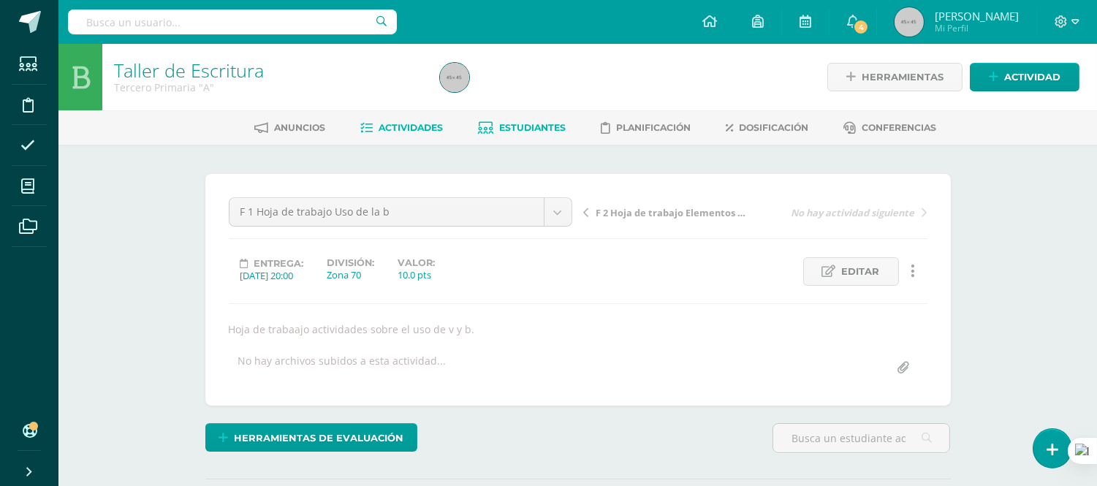
click at [512, 120] on link "Estudiantes" at bounding box center [522, 127] width 88 height 23
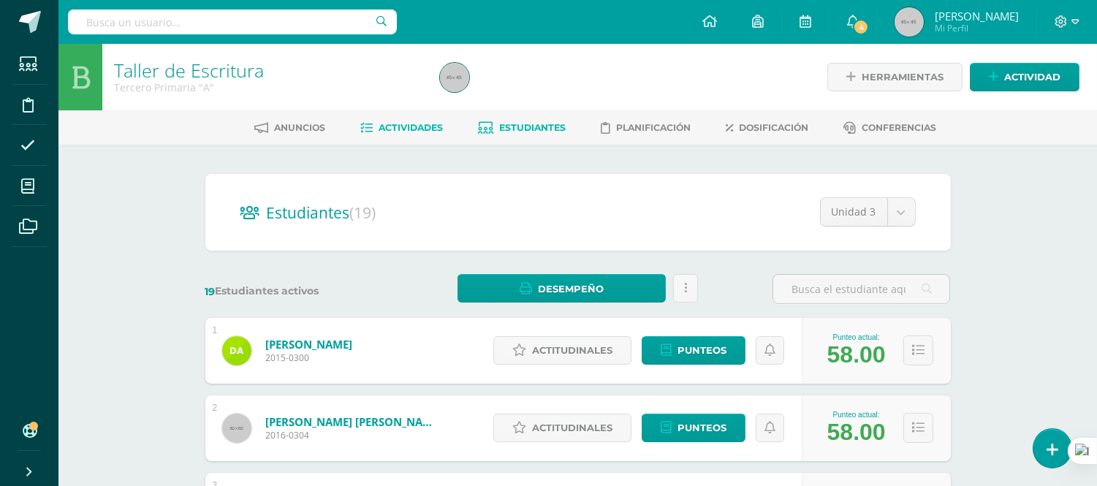
click at [417, 129] on span "Actividades" at bounding box center [411, 127] width 64 height 11
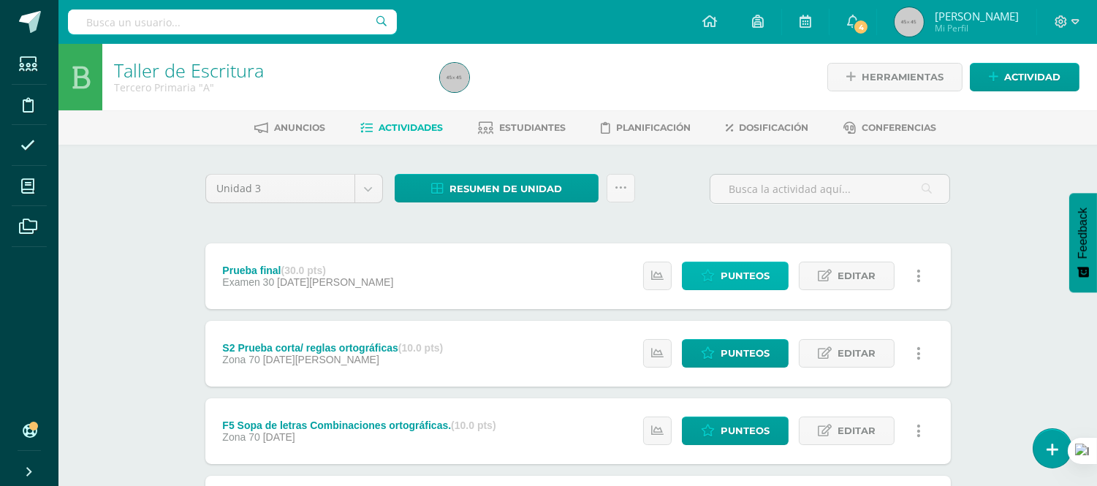
click at [741, 273] on span "Punteos" at bounding box center [745, 275] width 49 height 27
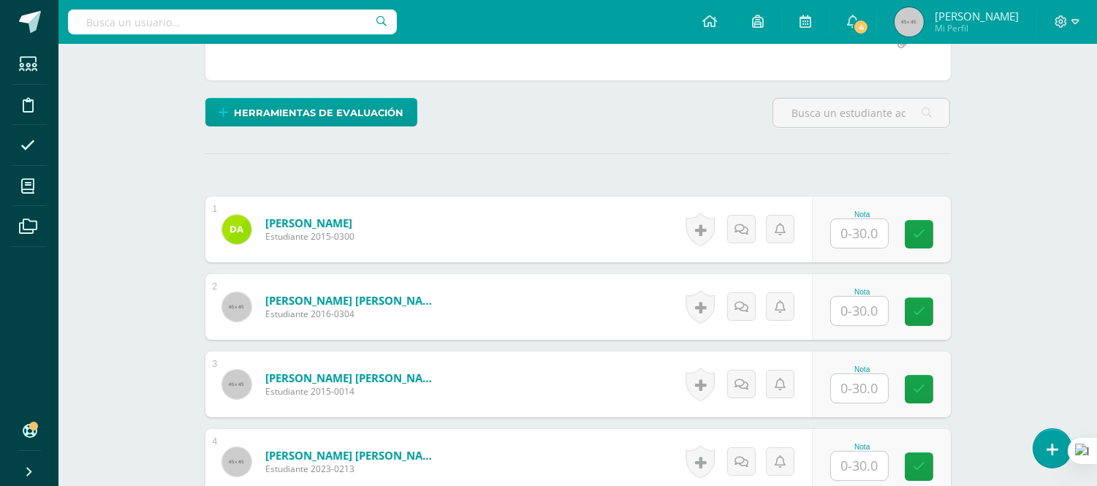
scroll to position [326, 0]
click at [848, 232] on input "text" at bounding box center [859, 233] width 57 height 29
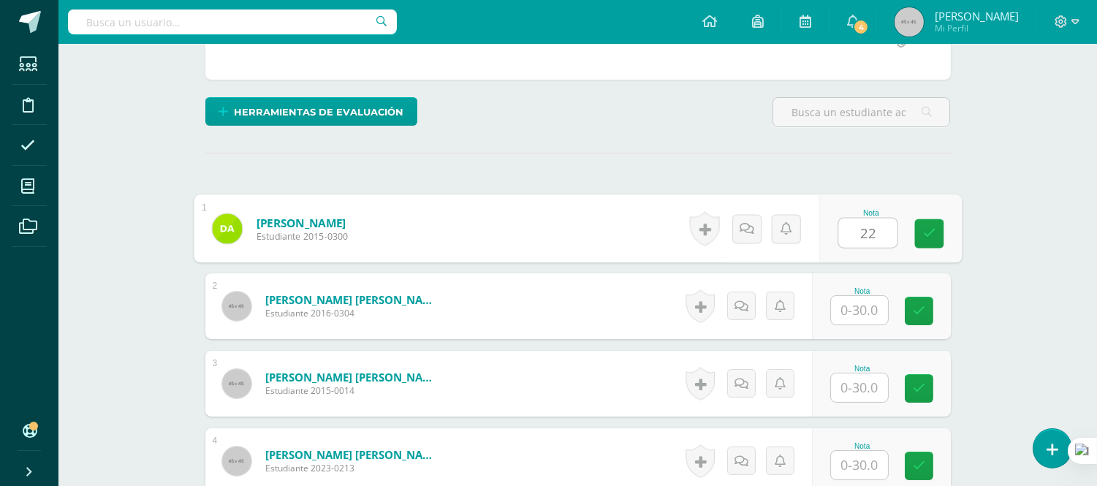
type input "22"
click at [851, 309] on input "text" at bounding box center [859, 310] width 57 height 29
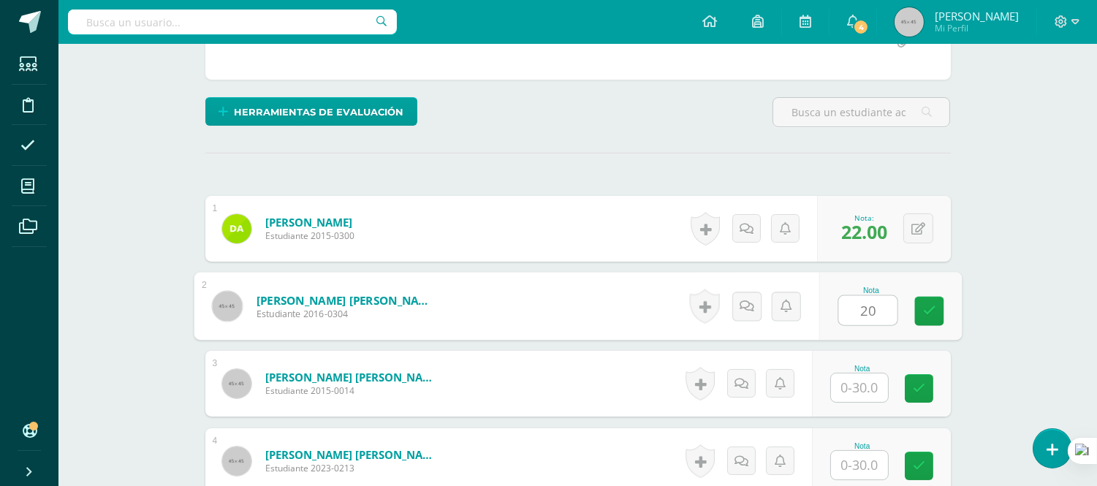
type input "20"
click at [871, 384] on input "text" at bounding box center [859, 388] width 57 height 29
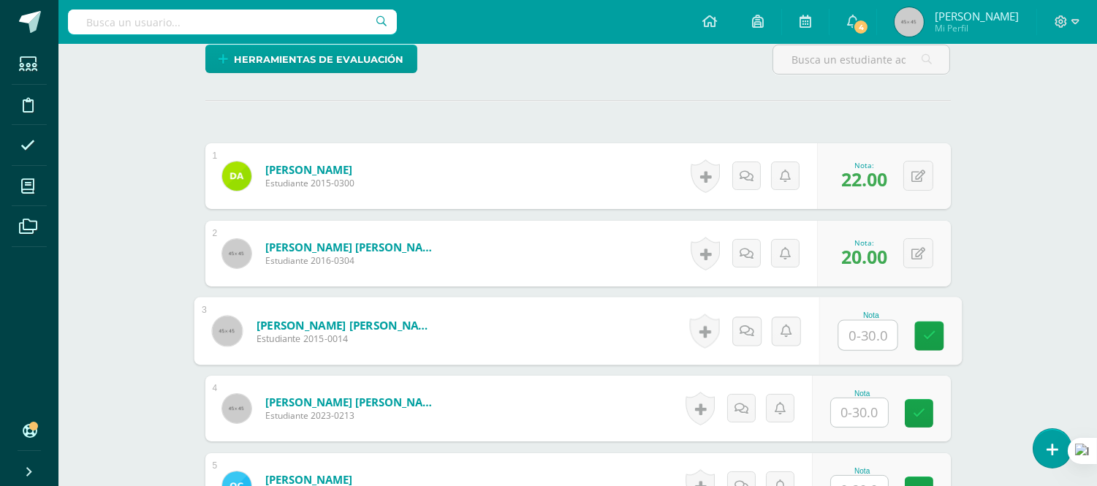
scroll to position [407, 0]
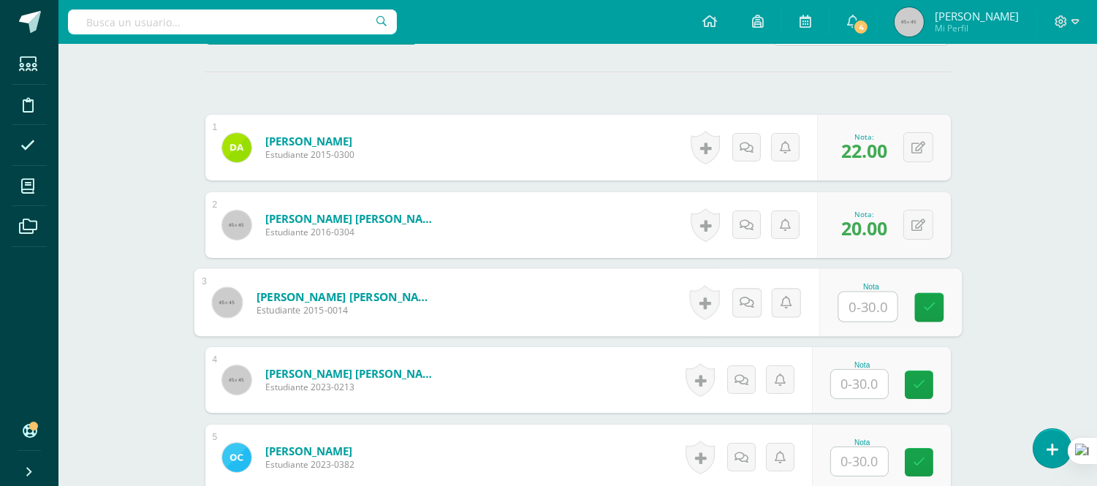
click at [863, 309] on input "text" at bounding box center [868, 306] width 58 height 29
type input "23"
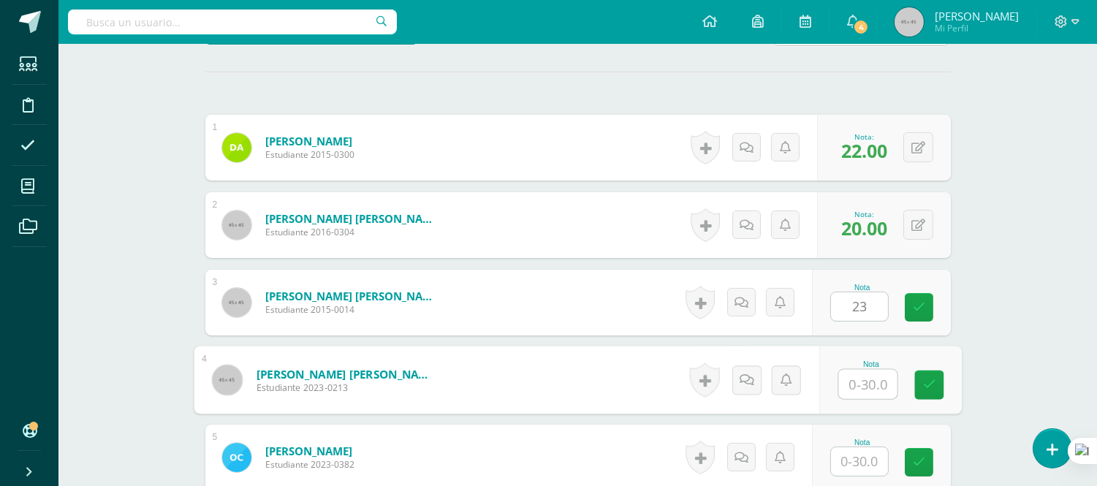
click at [854, 375] on input "text" at bounding box center [868, 384] width 58 height 29
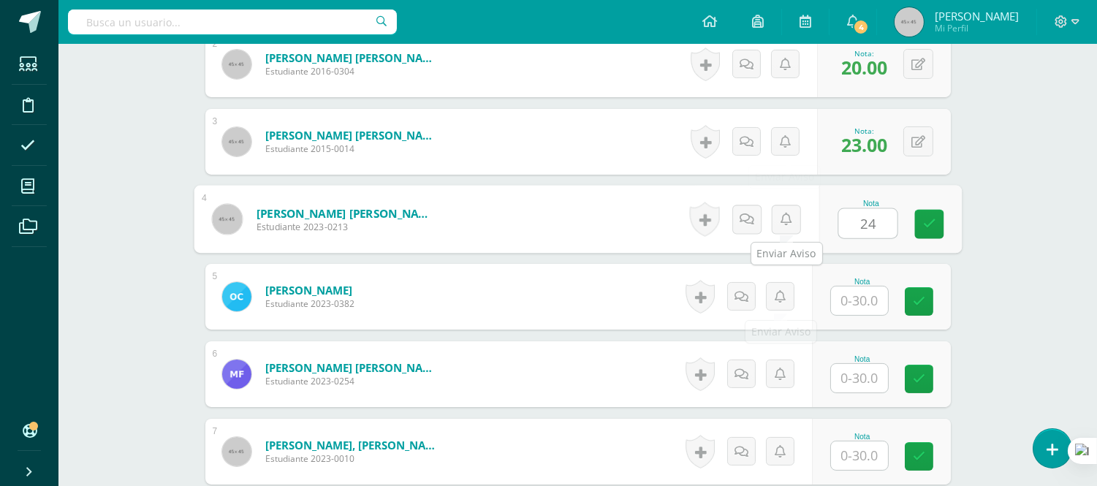
scroll to position [570, 0]
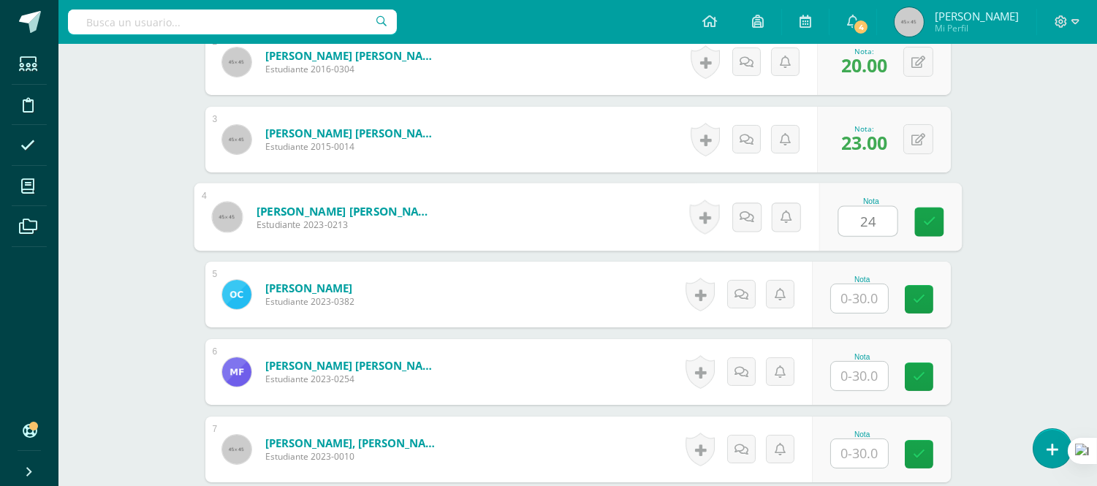
type input "24"
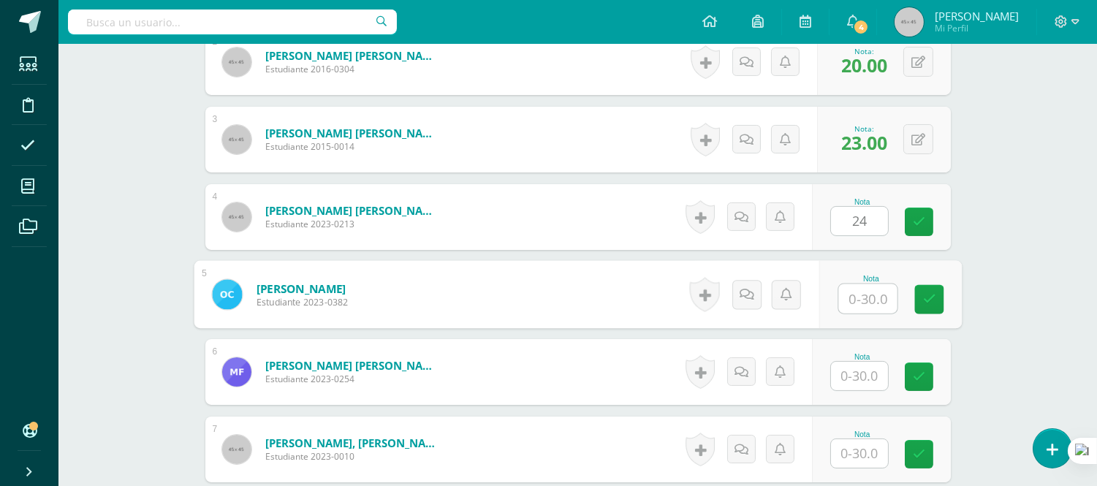
click at [874, 300] on input "text" at bounding box center [868, 298] width 58 height 29
type input "26"
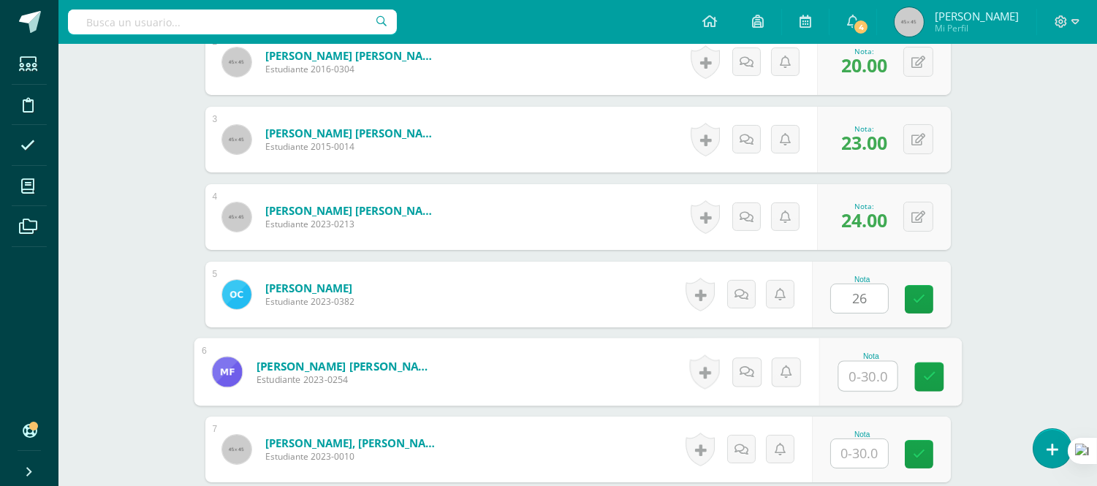
drag, startPoint x: 874, startPoint y: 384, endPoint x: 693, endPoint y: 322, distance: 191.0
click at [872, 382] on input "text" at bounding box center [868, 376] width 58 height 29
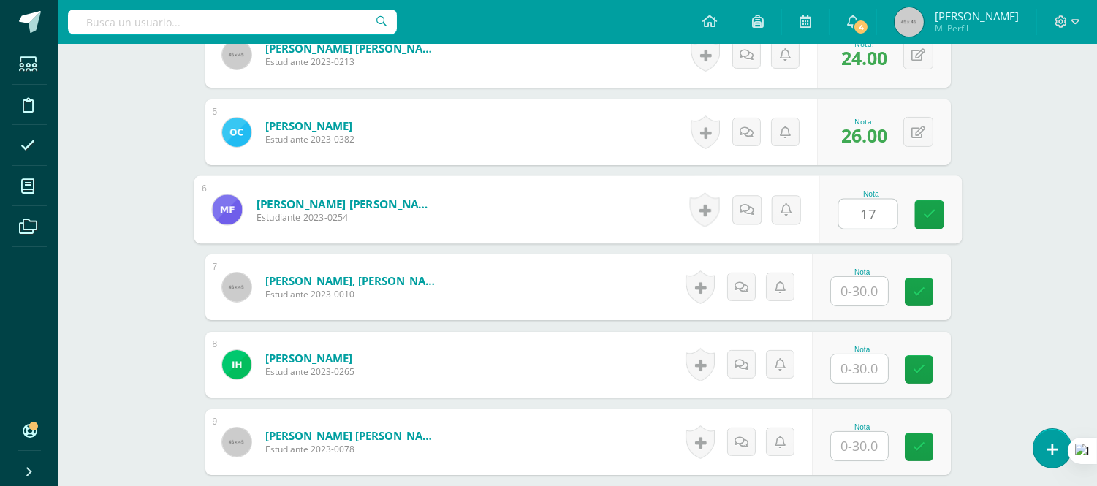
type input "17"
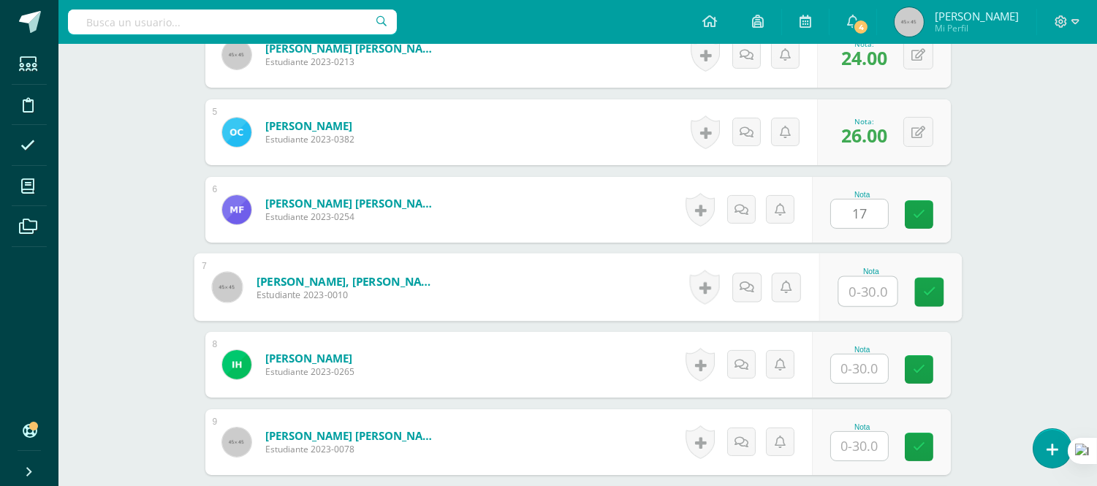
click at [863, 294] on input "text" at bounding box center [868, 291] width 58 height 29
type input "26"
click at [866, 367] on input "text" at bounding box center [859, 369] width 57 height 29
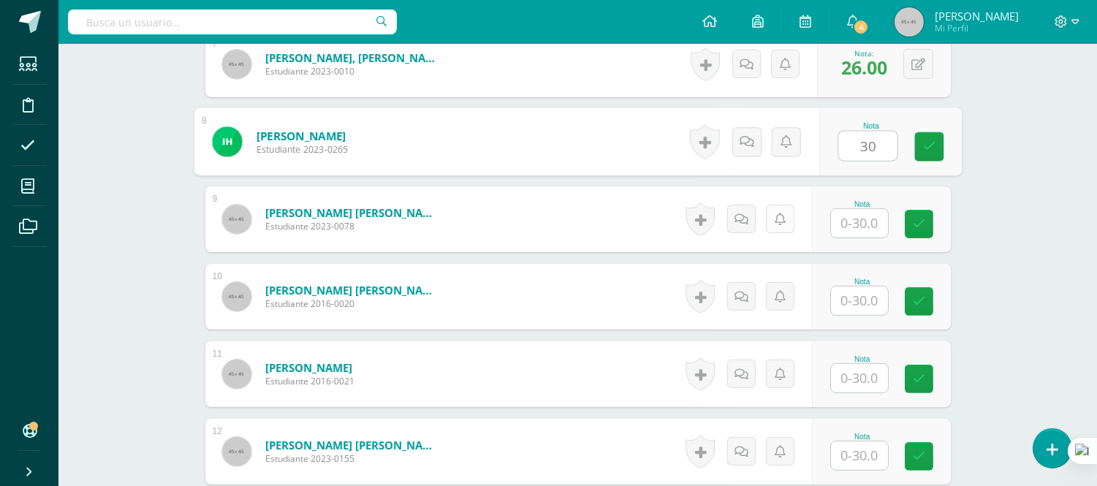
scroll to position [976, 0]
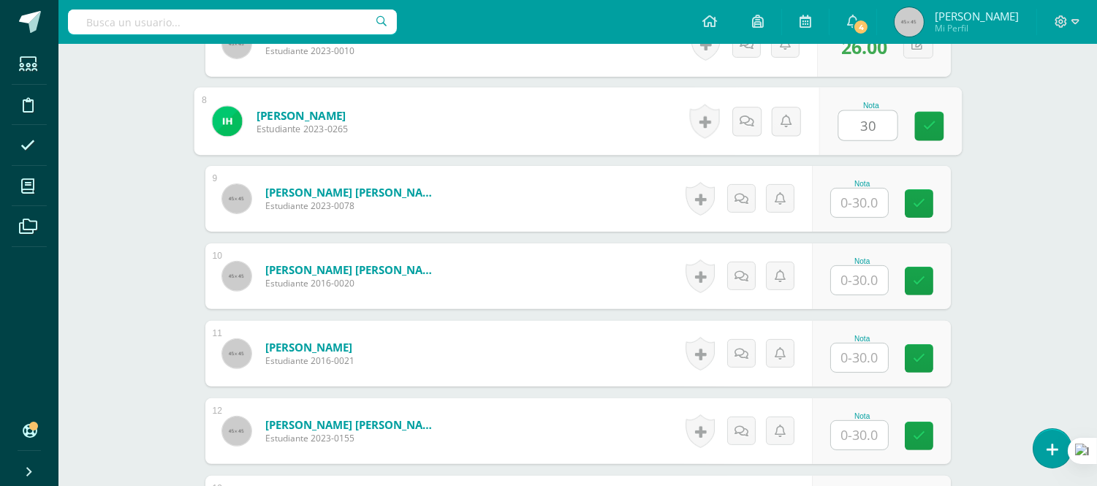
type input "30"
click at [850, 205] on input "text" at bounding box center [859, 203] width 57 height 29
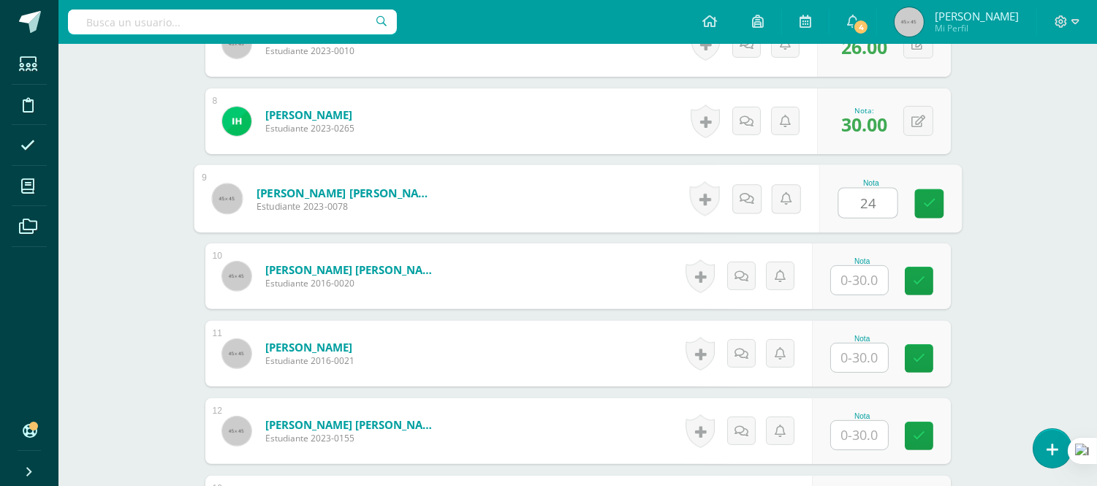
type input "24"
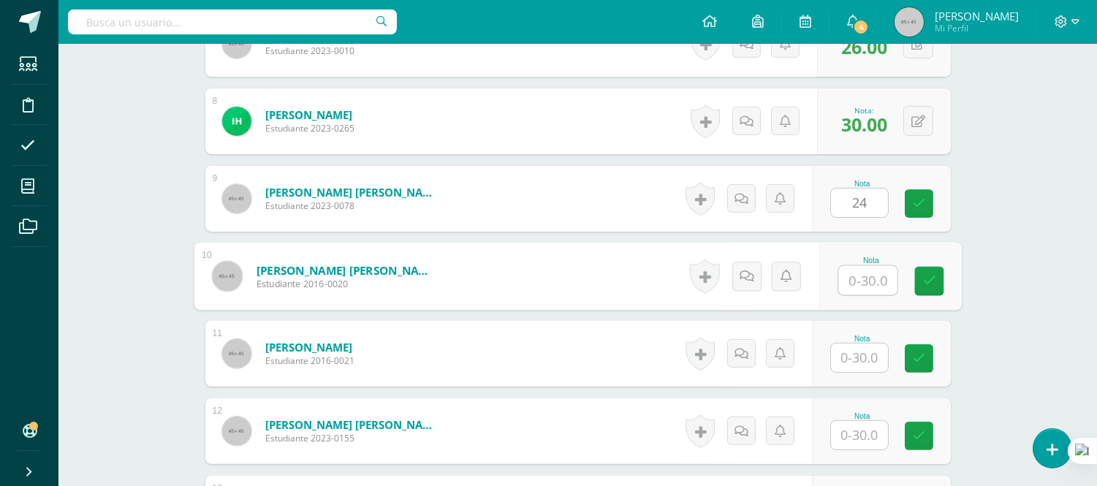
click at [847, 282] on input "text" at bounding box center [868, 280] width 58 height 29
type input "27"
click at [858, 359] on input "text" at bounding box center [859, 358] width 57 height 29
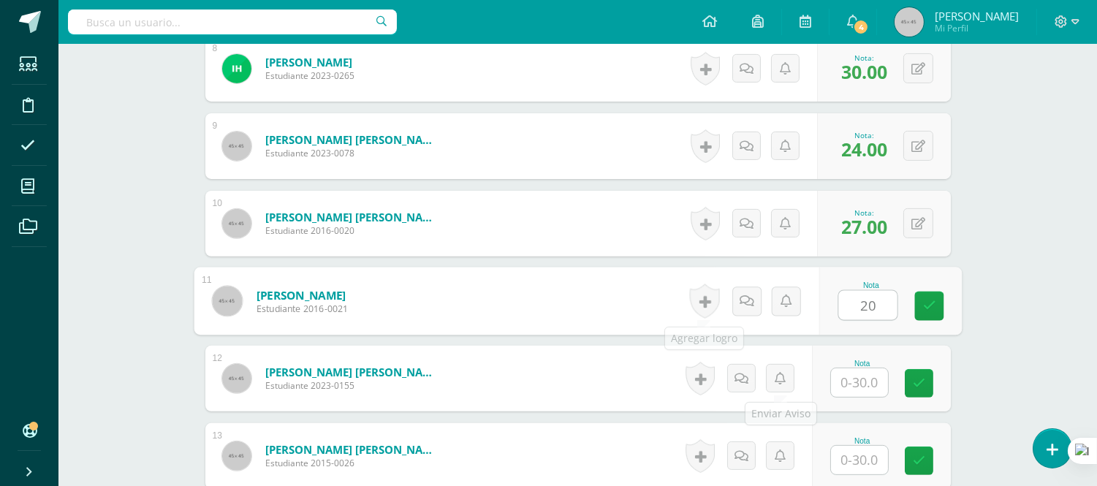
scroll to position [1057, 0]
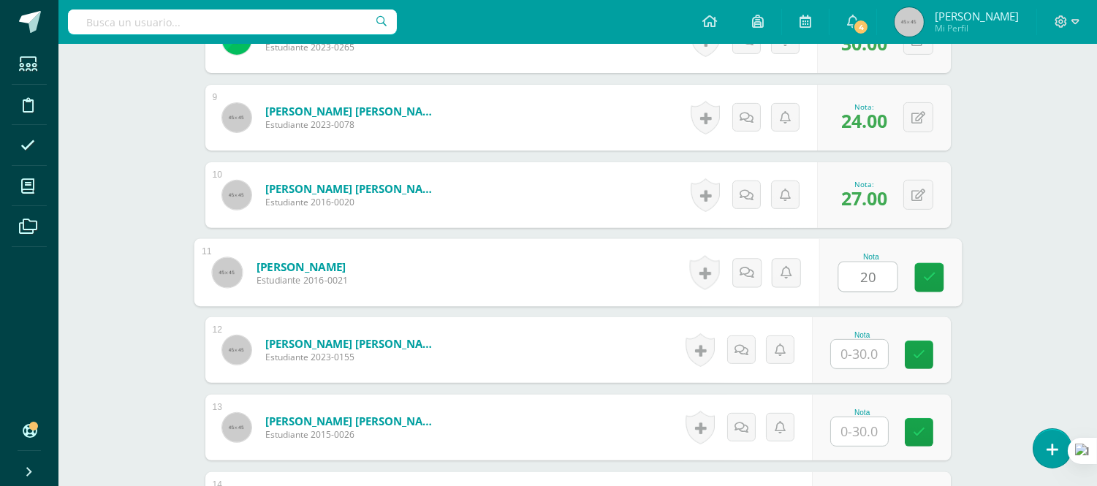
type input "20"
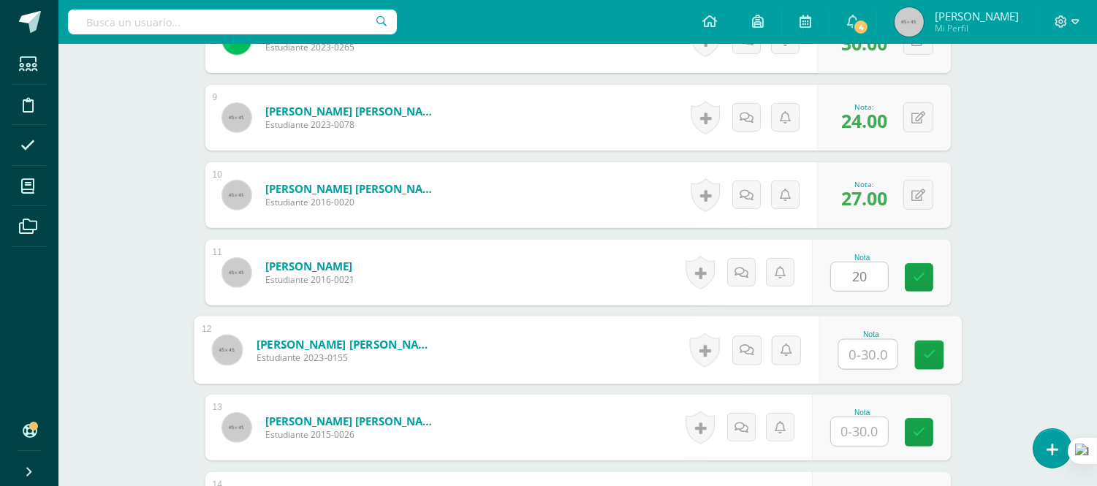
click at [871, 346] on input "text" at bounding box center [868, 354] width 58 height 29
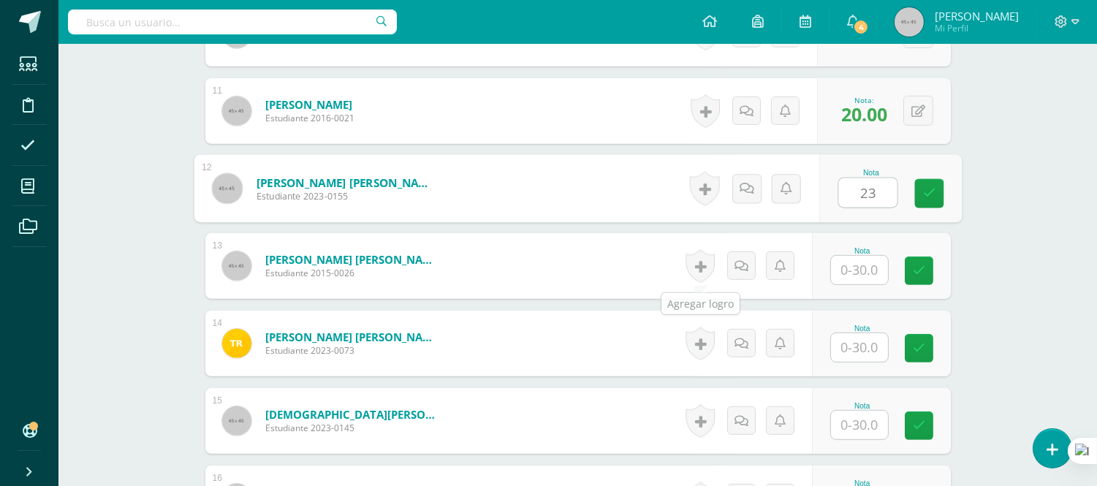
scroll to position [1219, 0]
type input "23"
click at [863, 274] on input "text" at bounding box center [859, 269] width 57 height 29
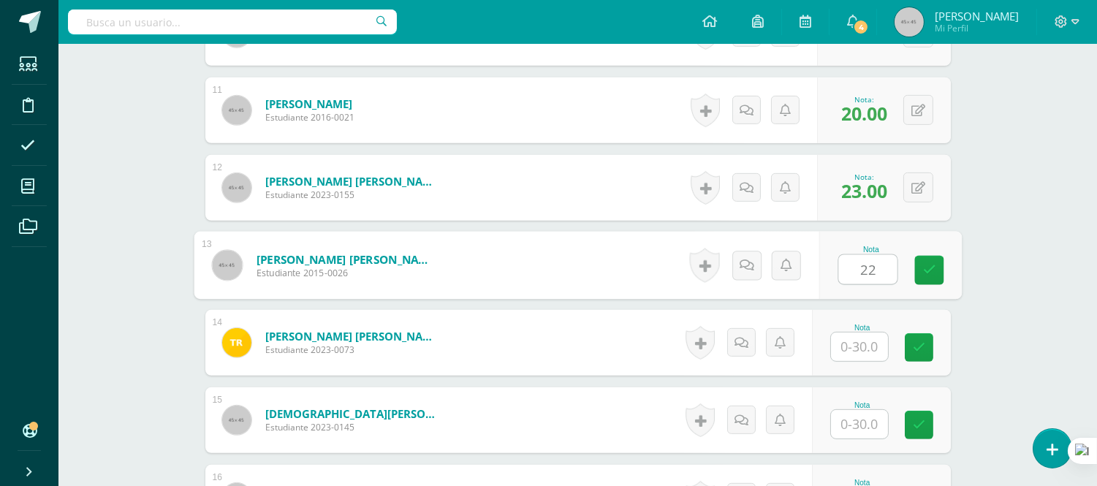
type input "22"
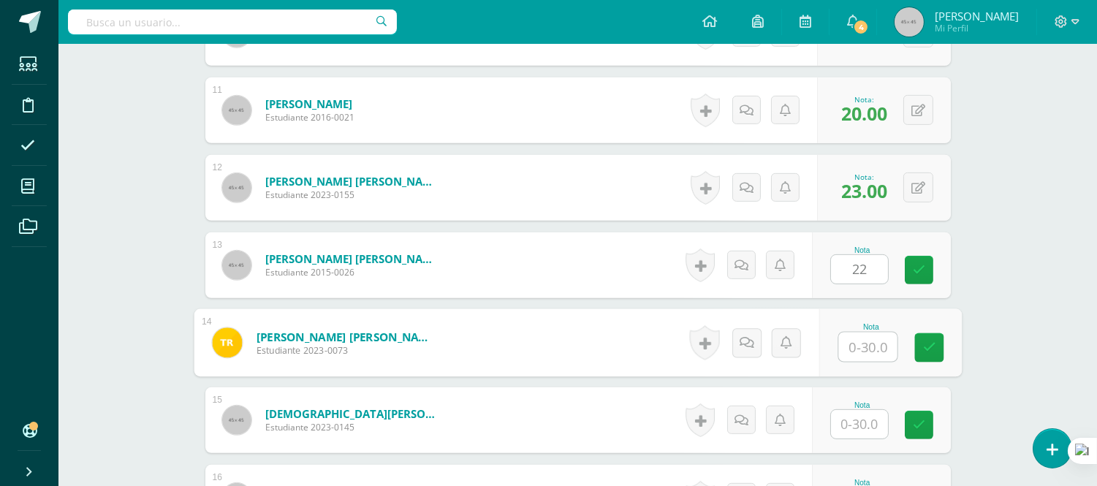
click at [852, 344] on input "text" at bounding box center [868, 347] width 58 height 29
type input "26"
click at [858, 424] on input "text" at bounding box center [859, 424] width 57 height 29
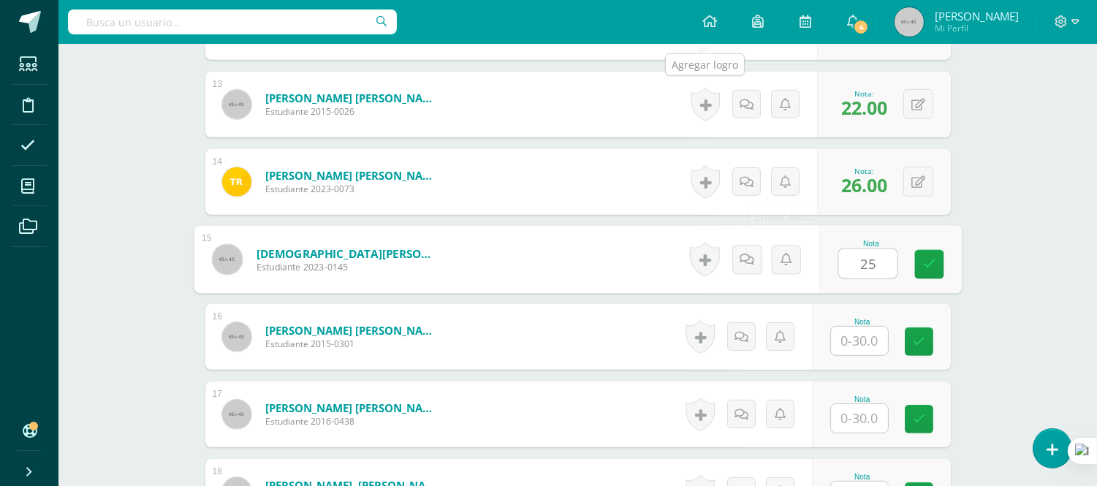
scroll to position [1383, 0]
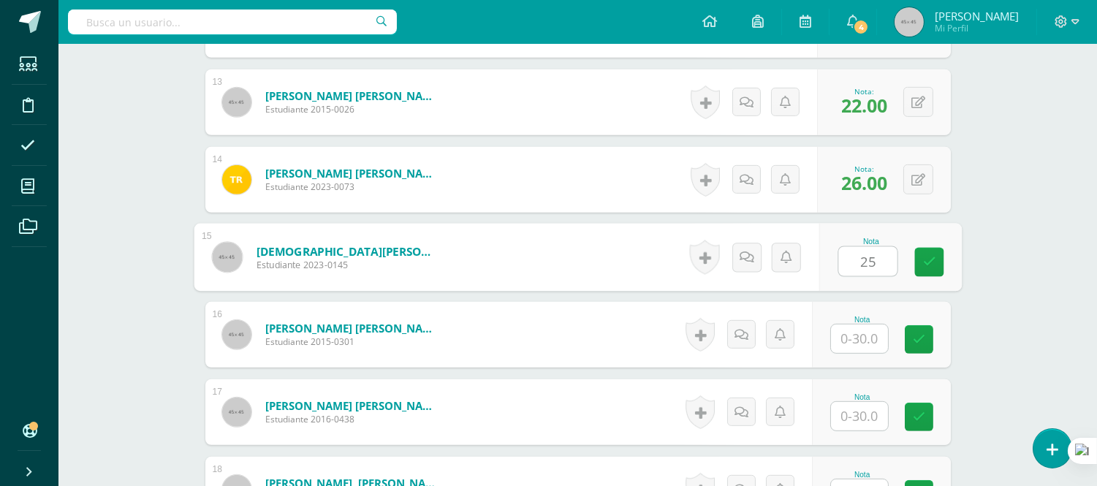
type input "25"
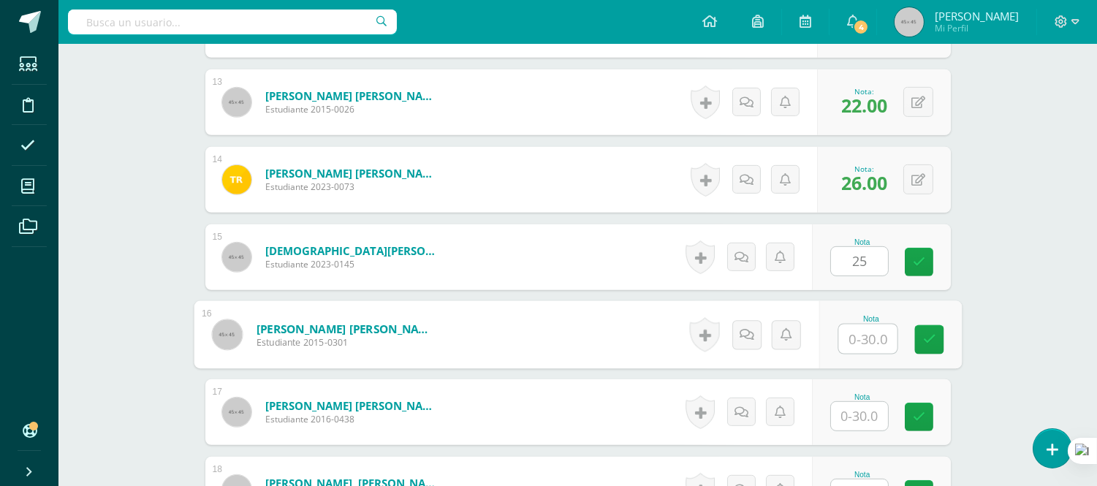
click at [871, 342] on input "text" at bounding box center [868, 339] width 58 height 29
type input "25"
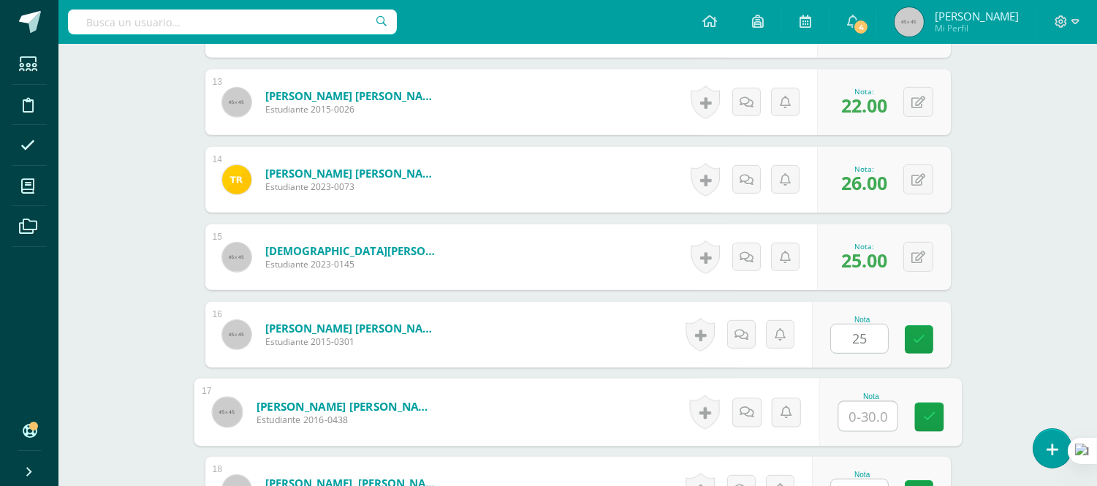
click at [852, 412] on input "text" at bounding box center [868, 416] width 58 height 29
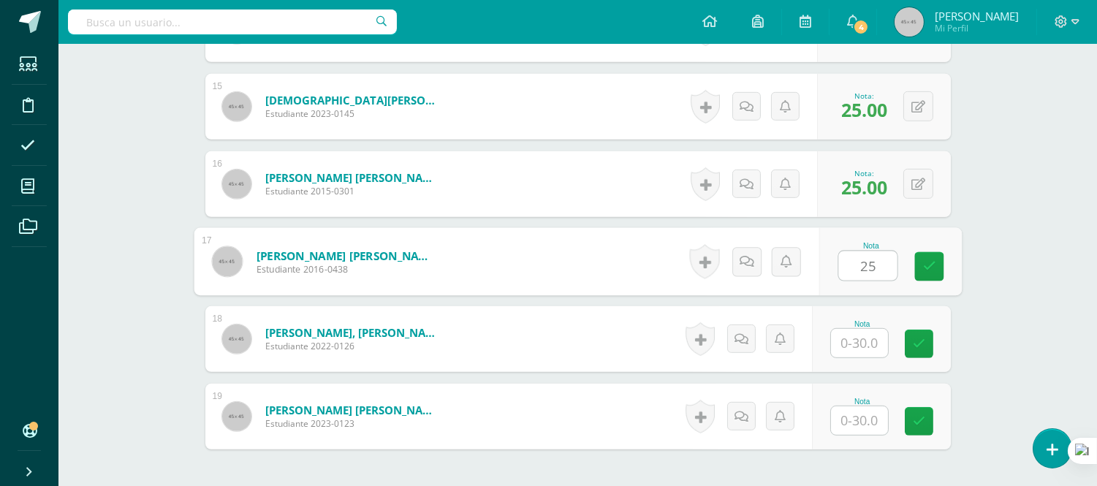
scroll to position [1626, 0]
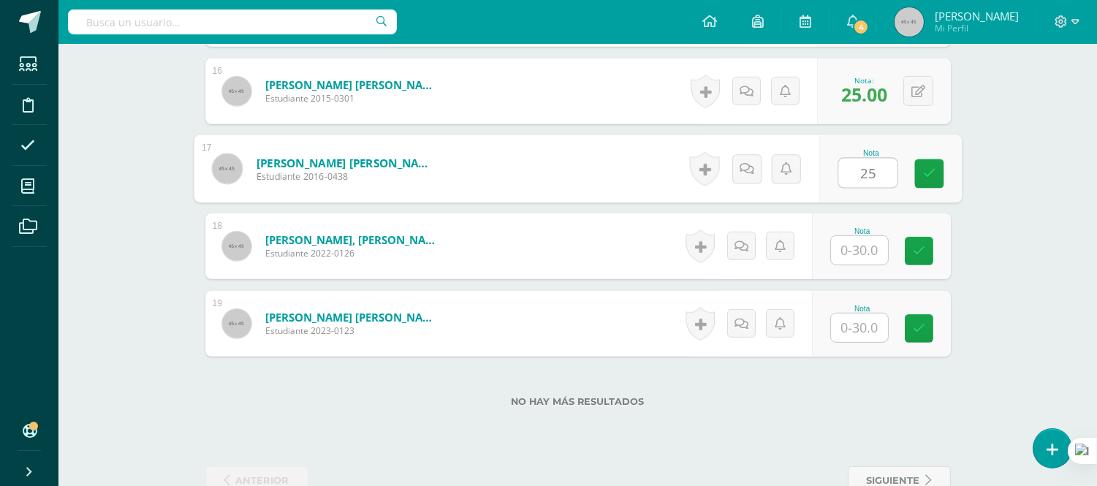
type input "25"
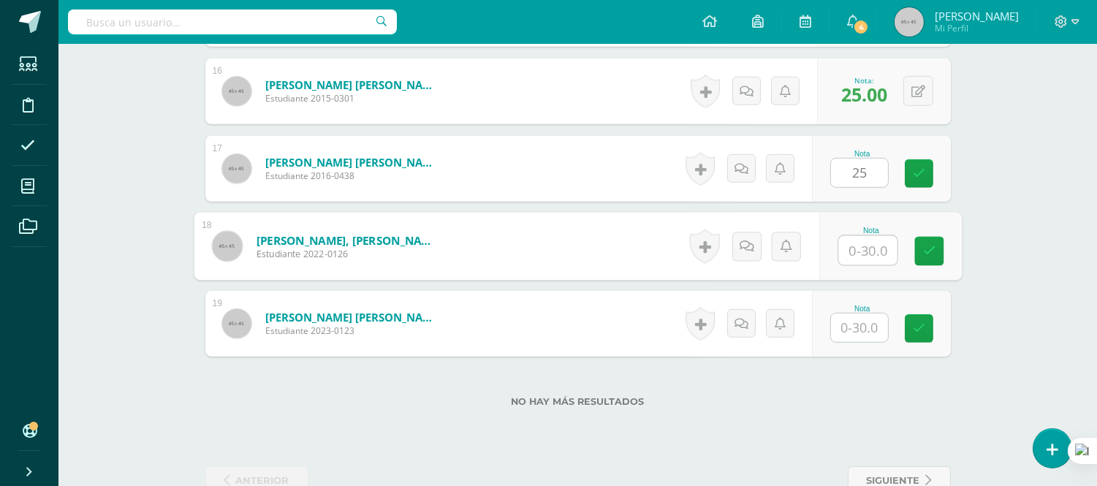
click at [858, 242] on input "text" at bounding box center [868, 250] width 58 height 29
type input "23"
click at [869, 327] on input "text" at bounding box center [859, 328] width 57 height 29
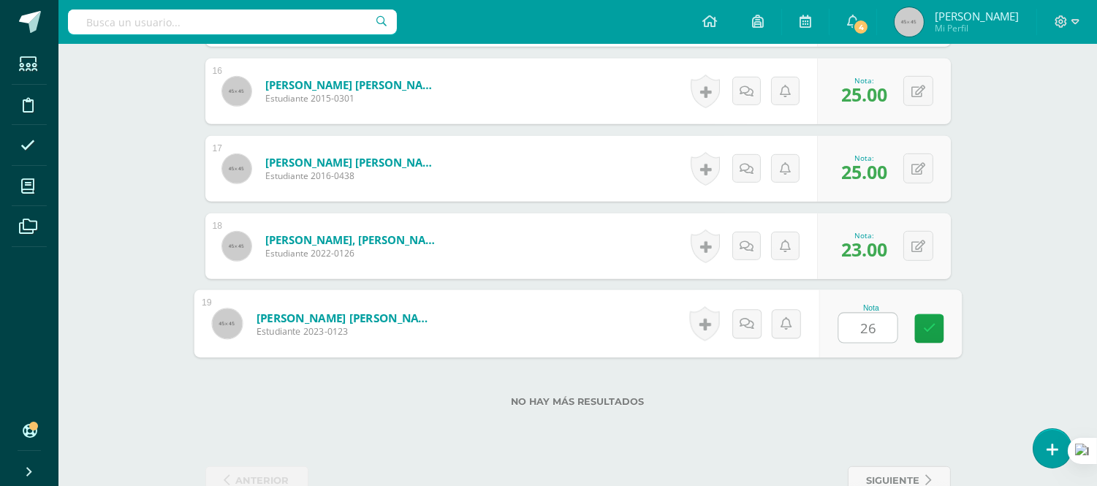
type input "26"
click at [572, 330] on form "Velásquez López, Valentina Nicole Estudiante 2023-0123 Nota 26 0 Logros N/A" at bounding box center [578, 324] width 768 height 68
click at [603, 320] on form "Velásquez López, Valentina Nicole Estudiante 2023-0123 Nota 26.00 0 Logros 26.00" at bounding box center [578, 324] width 746 height 66
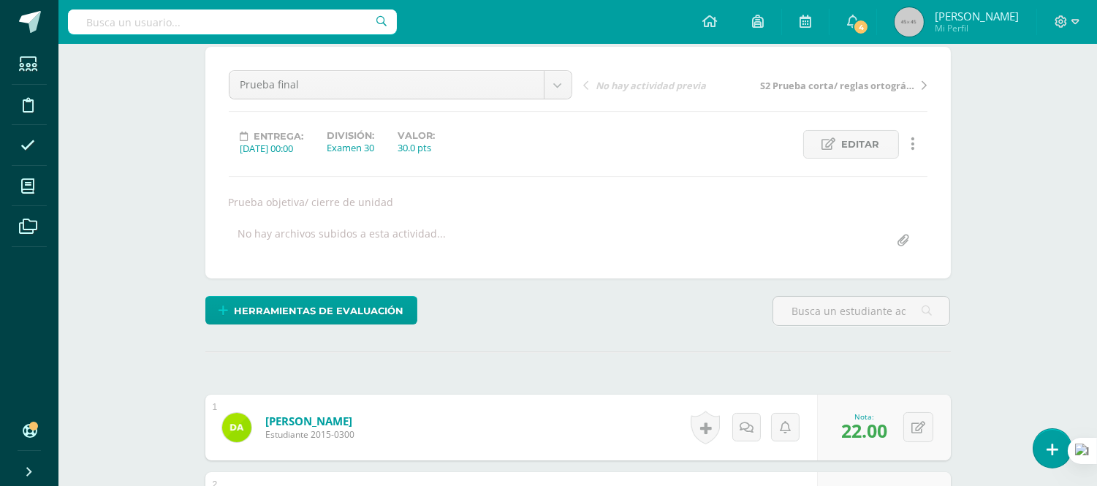
scroll to position [0, 0]
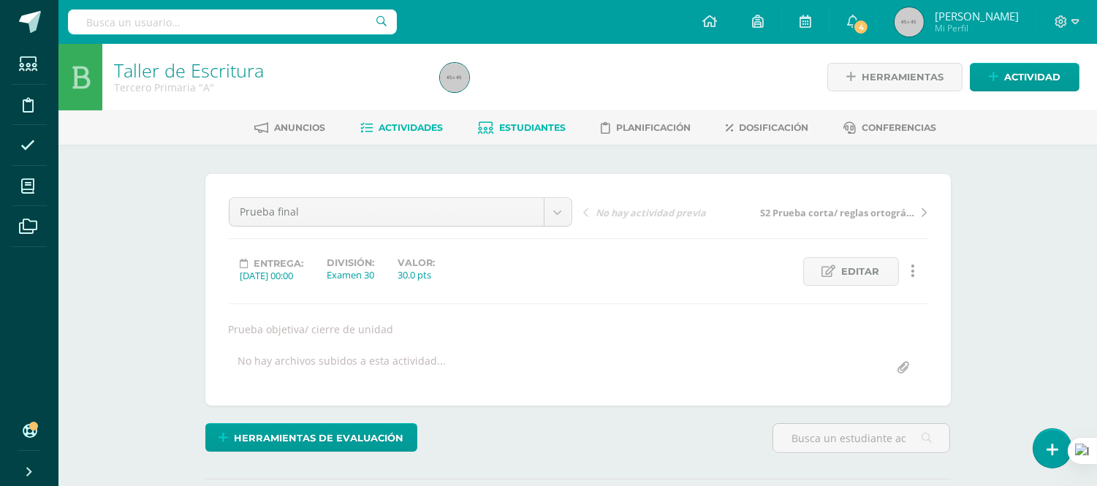
click at [521, 129] on span "Estudiantes" at bounding box center [532, 127] width 67 height 11
